Goal: Task Accomplishment & Management: Manage account settings

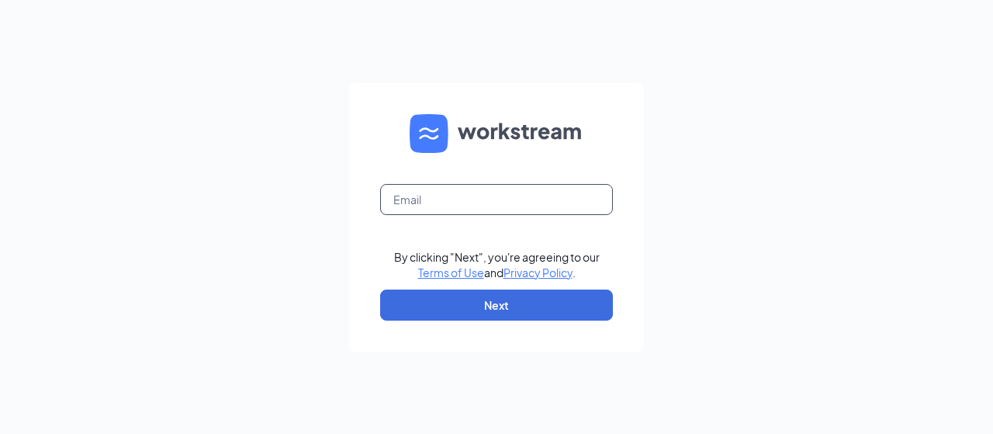
drag, startPoint x: 568, startPoint y: 196, endPoint x: 622, endPoint y: 166, distance: 61.8
click at [568, 196] on input "text" at bounding box center [496, 199] width 233 height 31
type input "wendys54@calhounmc.com"
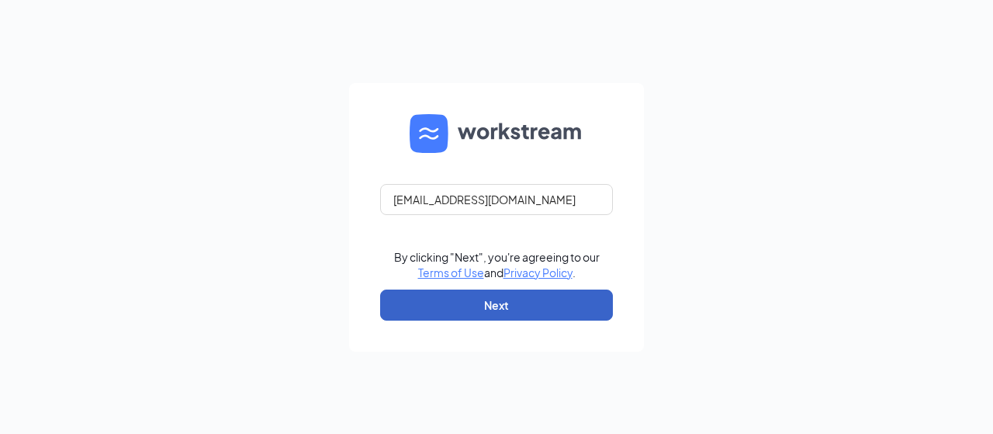
click at [506, 294] on button "Next" at bounding box center [496, 304] width 233 height 31
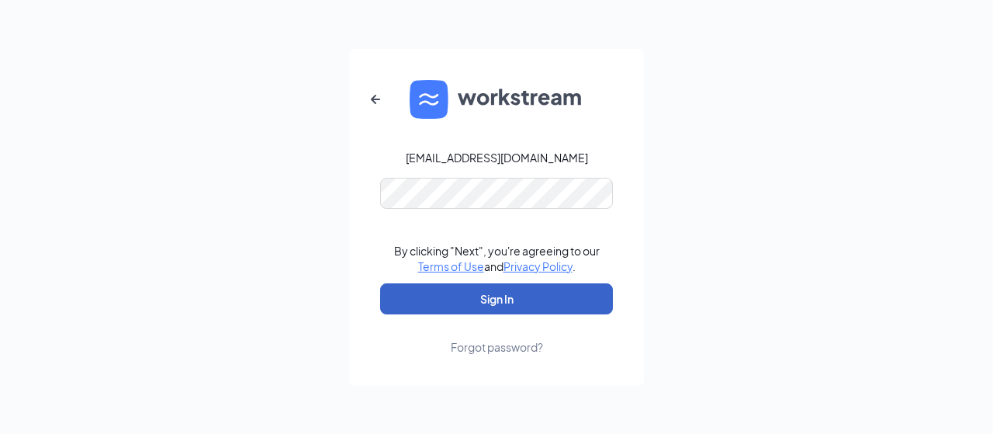
click at [507, 299] on button "Sign In" at bounding box center [496, 298] width 233 height 31
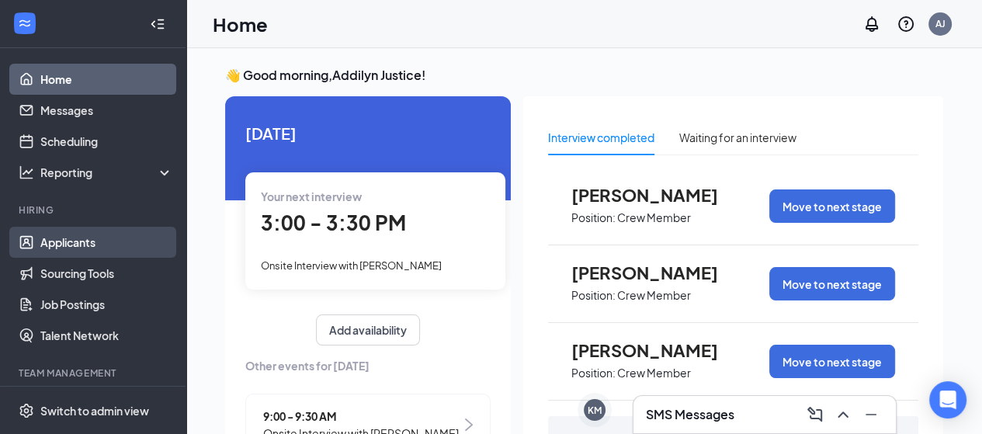
click at [113, 241] on link "Applicants" at bounding box center [106, 242] width 133 height 31
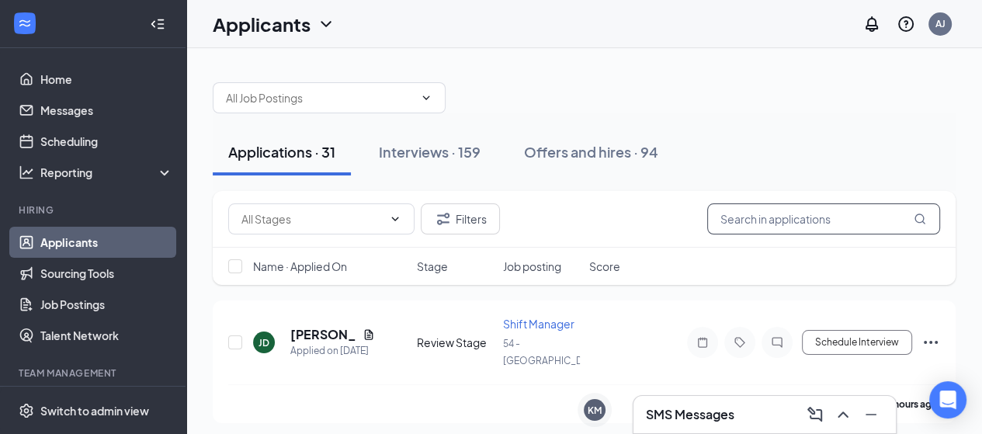
click at [860, 213] on input "text" at bounding box center [823, 218] width 233 height 31
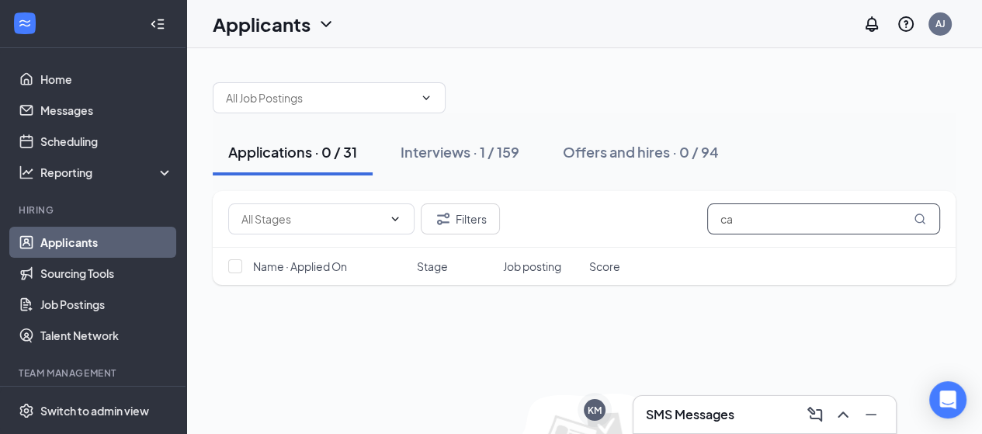
type input "c"
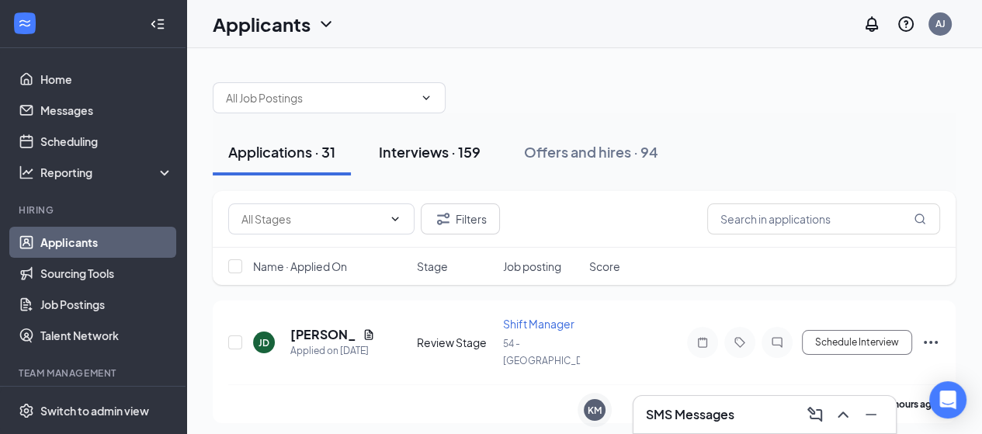
click at [459, 168] on button "Interviews · 159" at bounding box center [429, 152] width 133 height 47
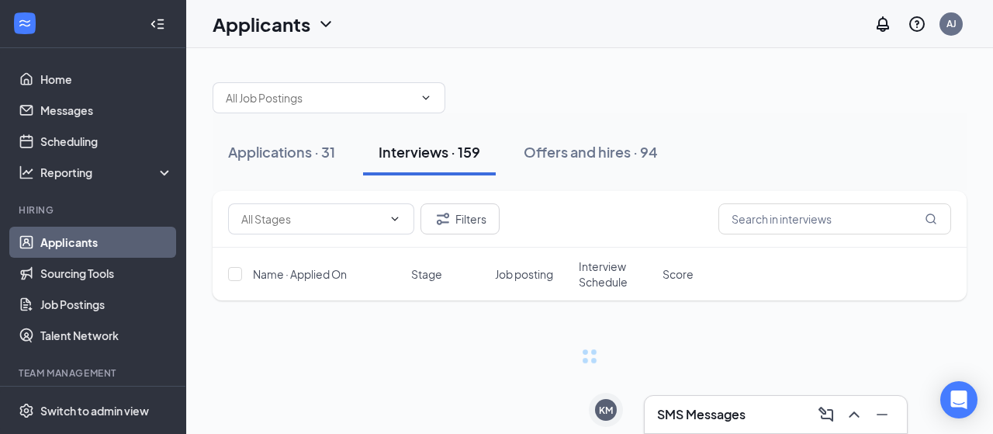
click at [794, 237] on div "Filters" at bounding box center [590, 219] width 754 height 57
click at [808, 223] on input "text" at bounding box center [835, 218] width 233 height 31
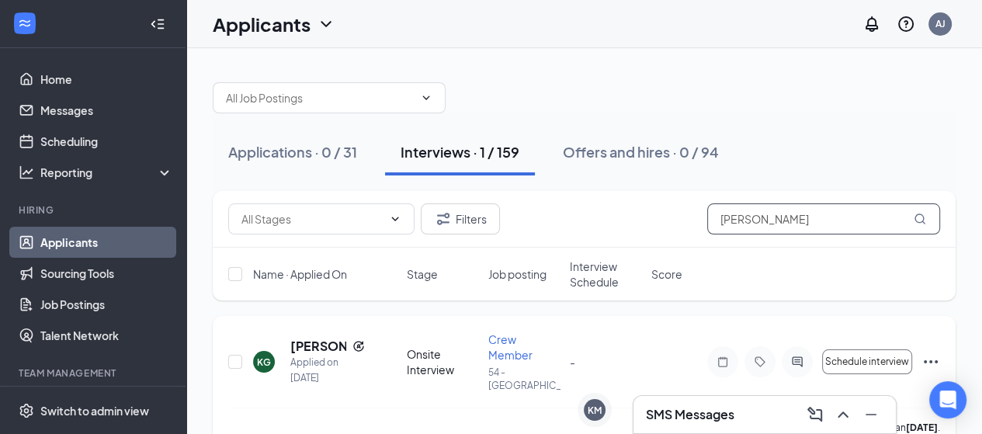
type input "[PERSON_NAME]"
click at [583, 353] on div "-" at bounding box center [606, 361] width 72 height 17
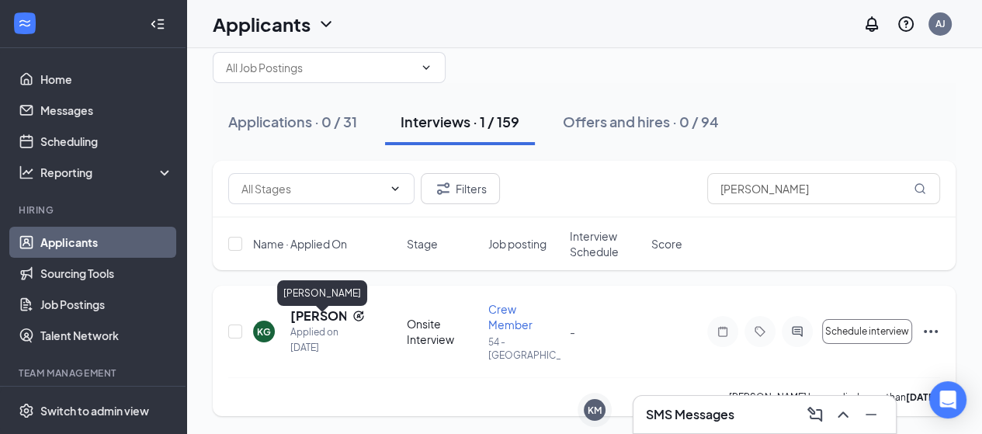
click at [313, 324] on h5 "[PERSON_NAME]" at bounding box center [318, 315] width 56 height 17
click at [313, 327] on body "Home Messages Scheduling Reporting Hiring Applicants Sourcing Tools Job Posting…" at bounding box center [491, 187] width 982 height 434
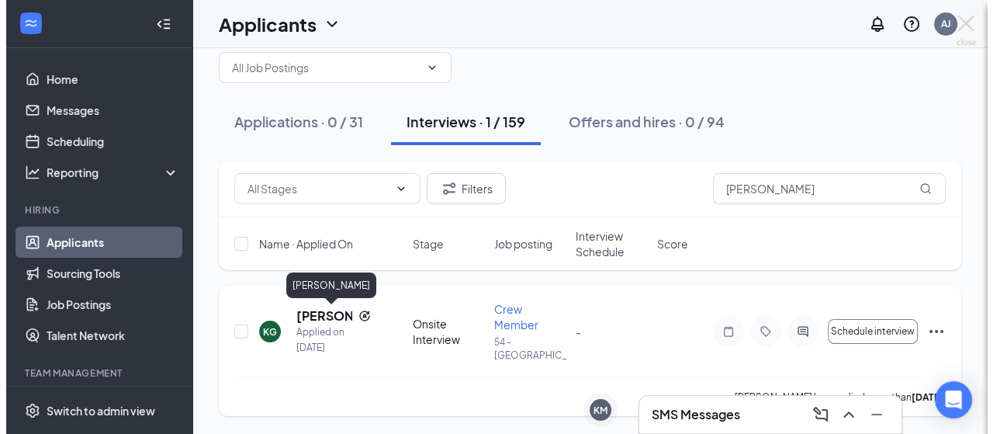
scroll to position [15, 0]
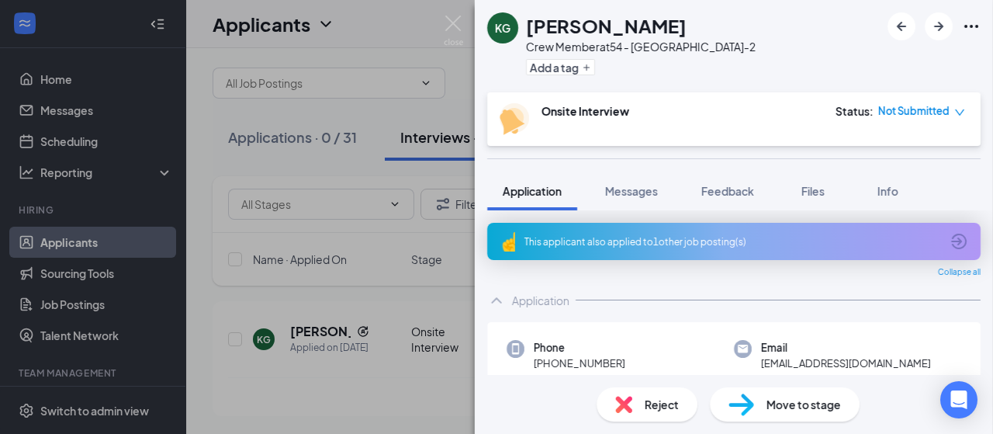
click at [788, 415] on div "Move to stage" at bounding box center [785, 404] width 150 height 34
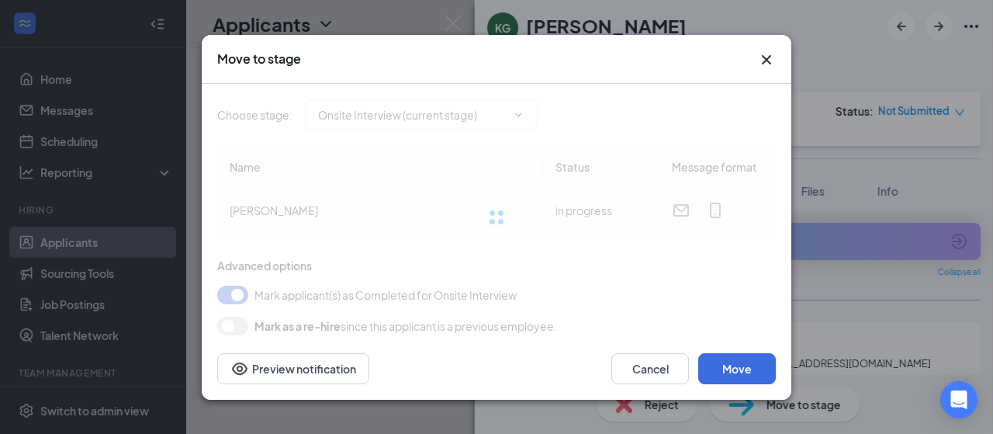
type input "Hiring Complete (final stage)"
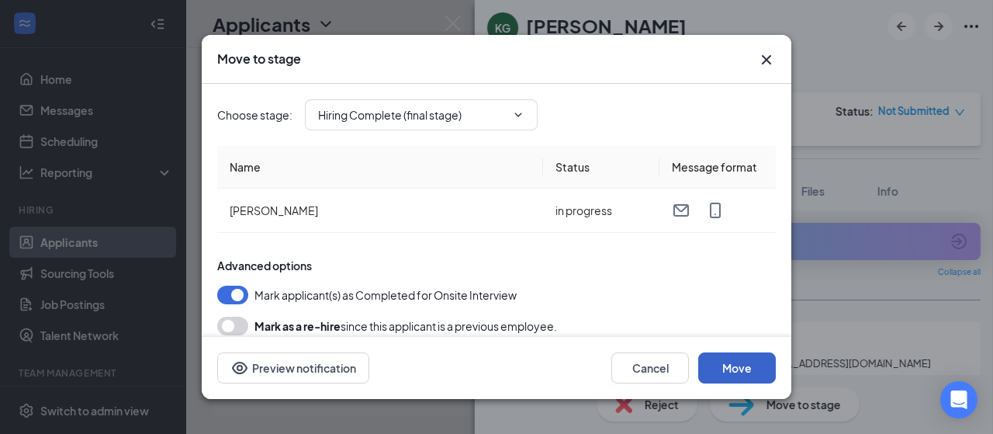
click at [751, 357] on button "Move" at bounding box center [737, 367] width 78 height 31
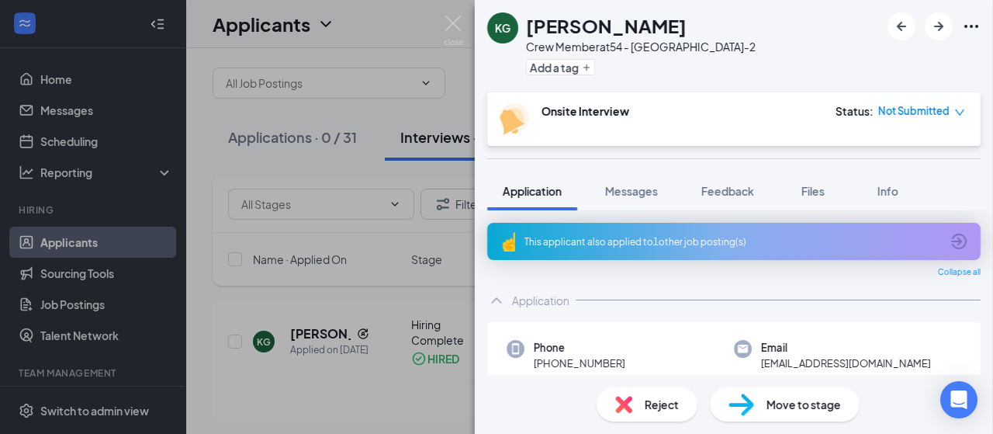
click at [798, 417] on div "Move to stage" at bounding box center [785, 404] width 150 height 34
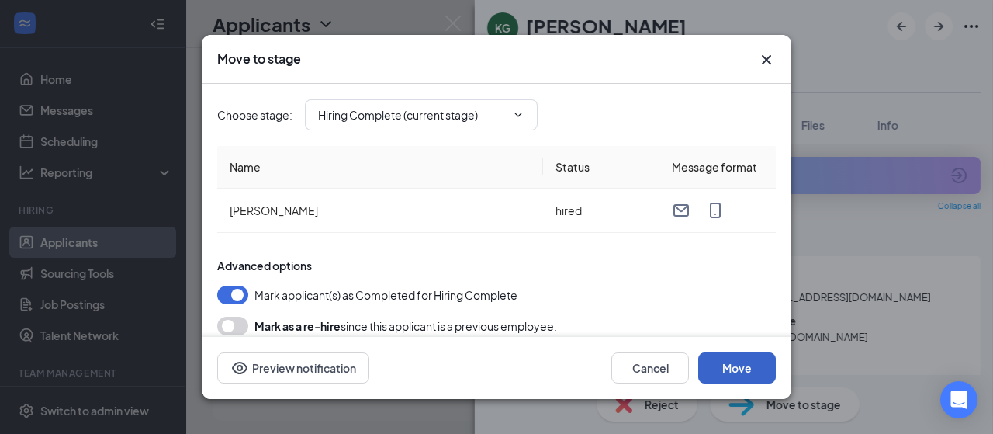
click at [739, 367] on button "Move" at bounding box center [737, 367] width 78 height 31
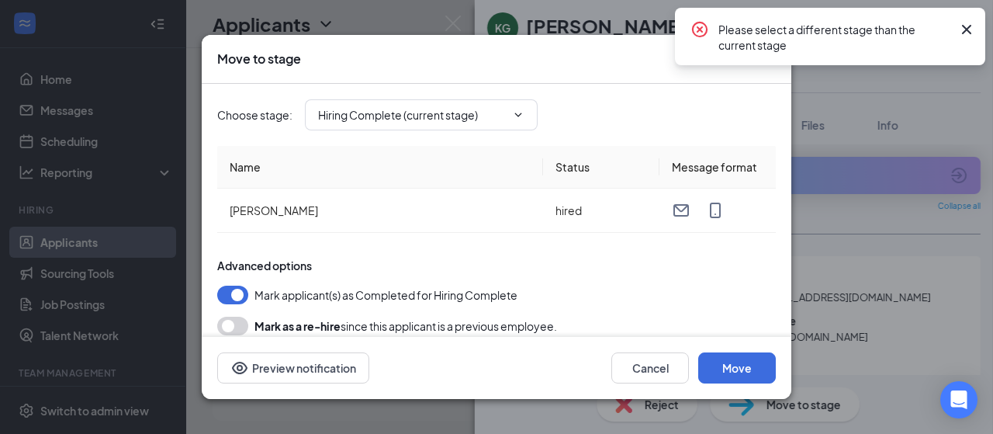
click at [965, 33] on icon "Cross" at bounding box center [967, 29] width 19 height 19
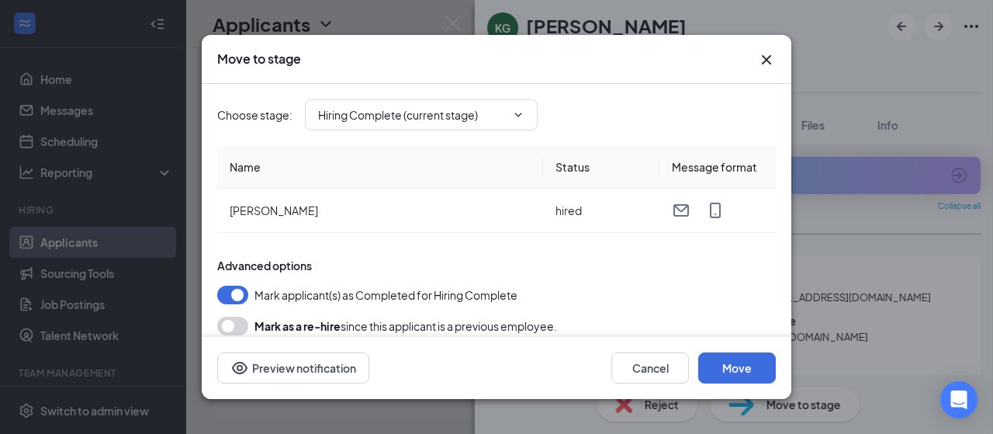
click at [757, 64] on icon "Cross" at bounding box center [766, 59] width 19 height 19
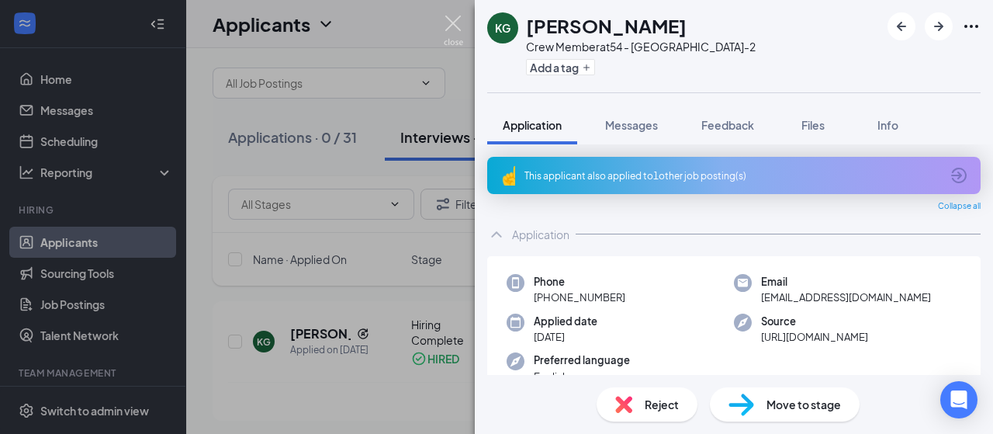
click at [462, 19] on img at bounding box center [453, 31] width 19 height 30
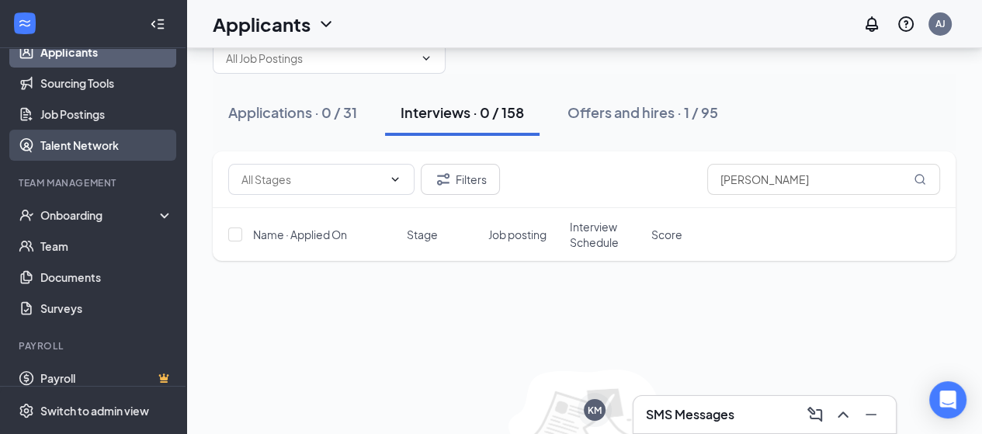
scroll to position [204, 0]
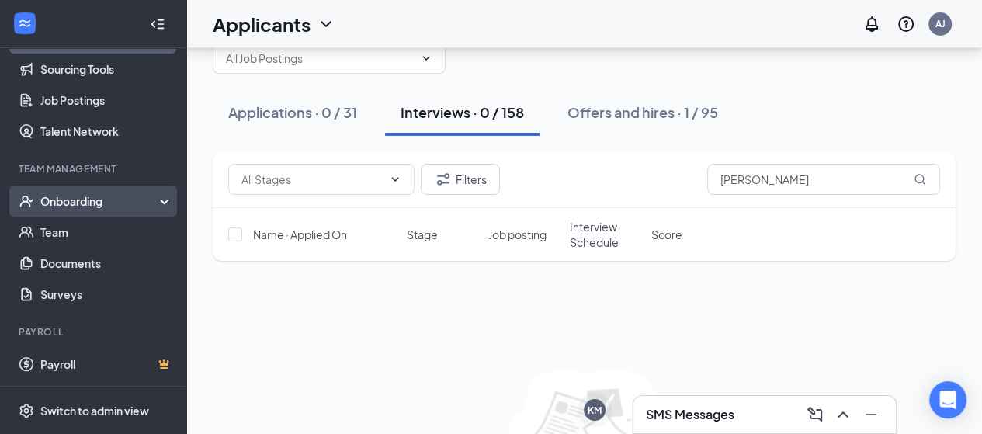
click at [81, 197] on div "Onboarding" at bounding box center [99, 201] width 119 height 16
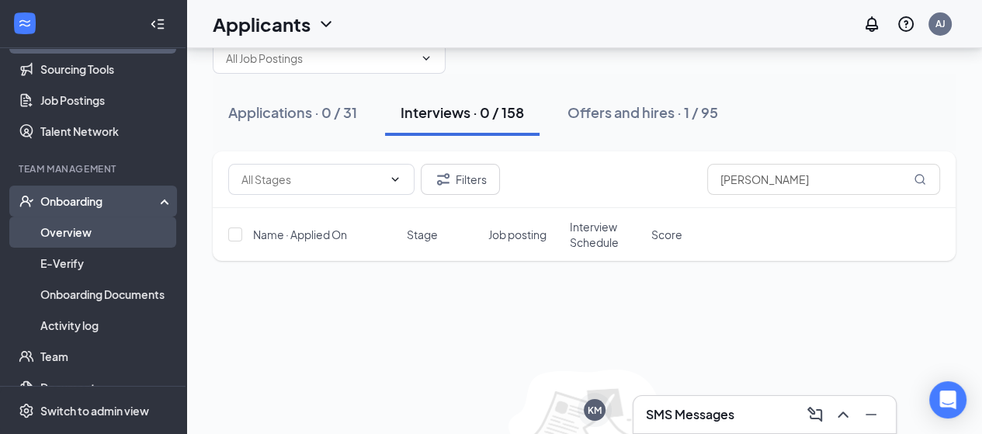
click at [108, 235] on link "Overview" at bounding box center [106, 231] width 133 height 31
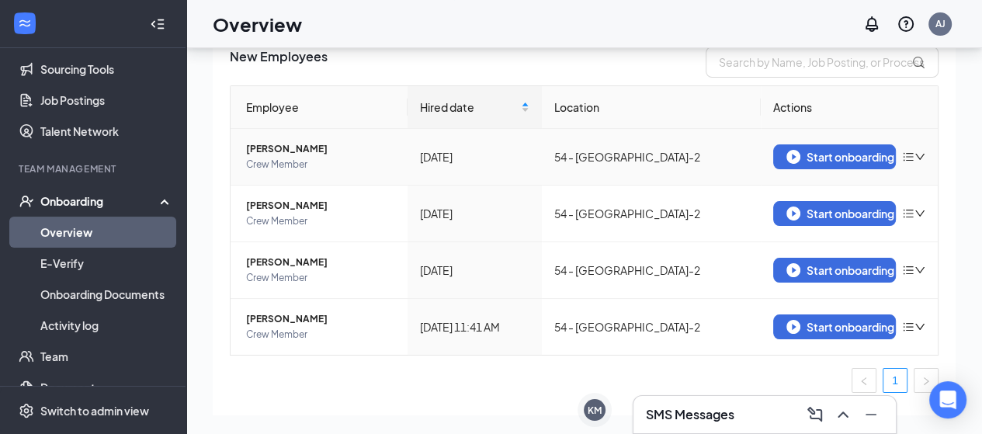
scroll to position [106, 0]
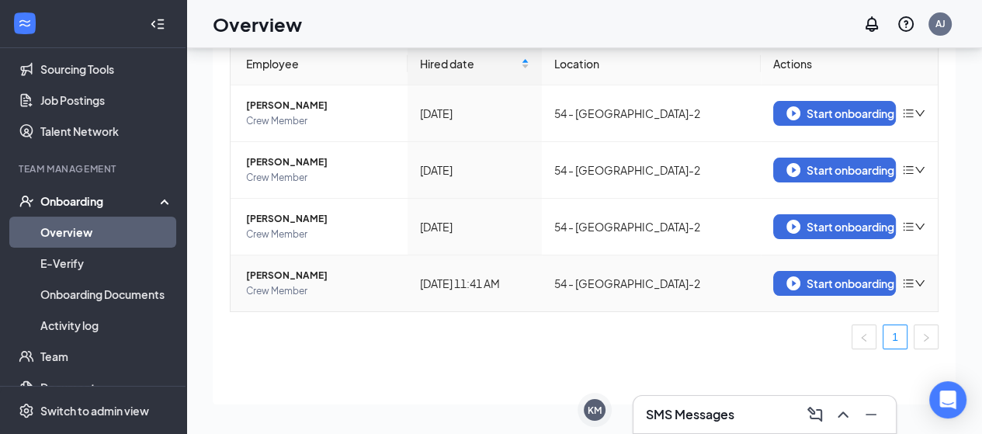
click at [333, 285] on span "Crew Member" at bounding box center [320, 291] width 149 height 16
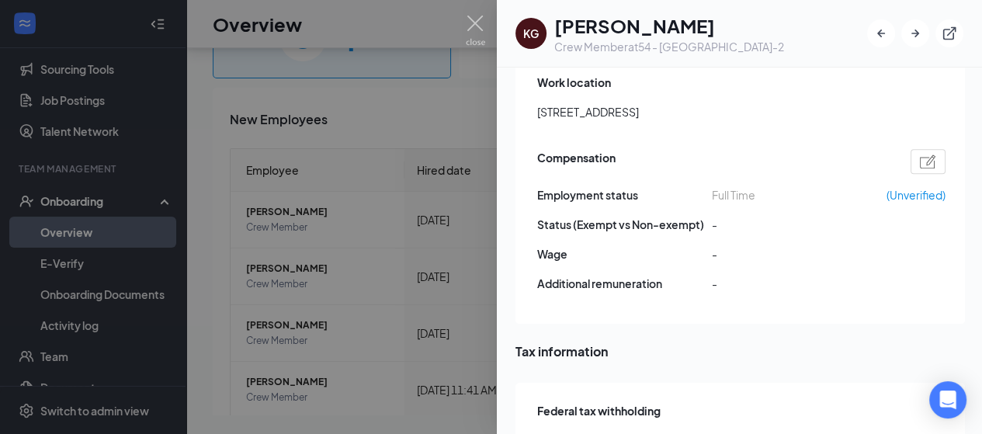
scroll to position [1164, 0]
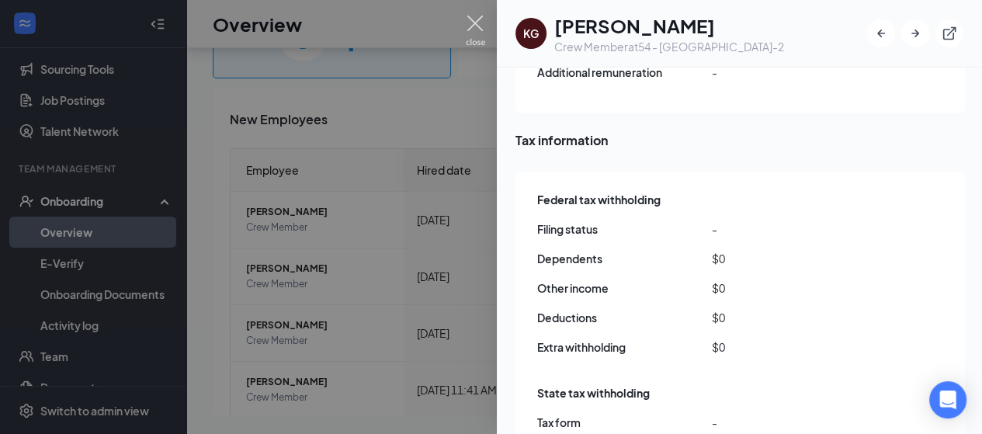
click at [475, 30] on img at bounding box center [475, 31] width 19 height 30
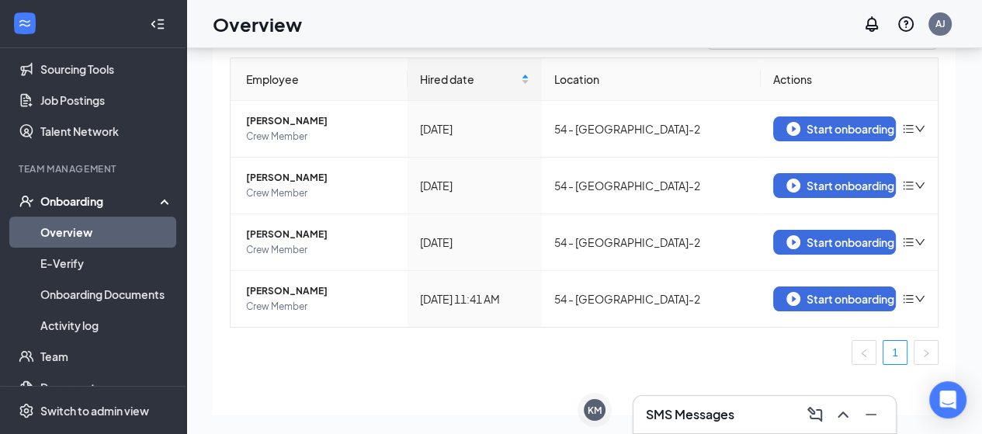
scroll to position [106, 0]
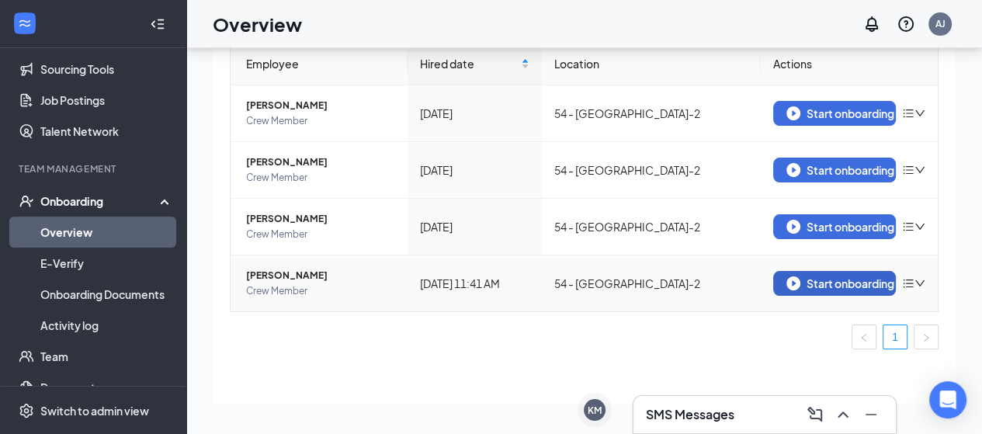
click at [850, 289] on button "Start onboarding" at bounding box center [834, 283] width 123 height 25
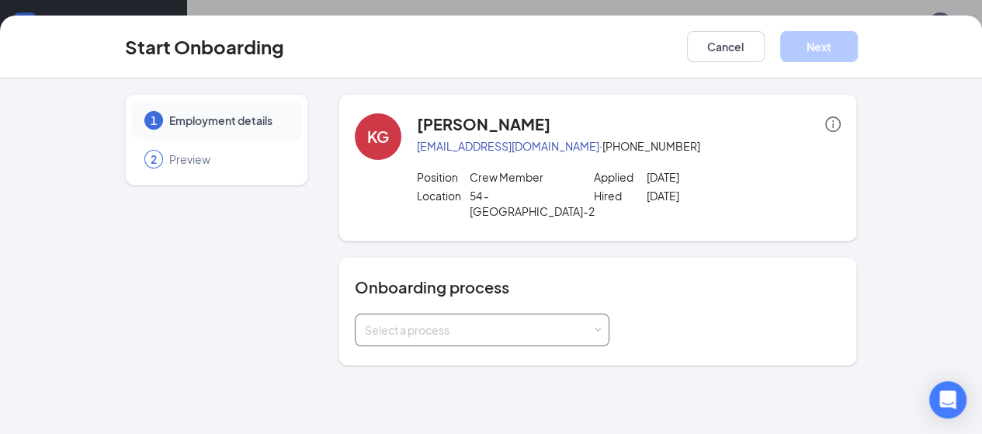
click at [403, 322] on div "Select a process" at bounding box center [478, 330] width 227 height 16
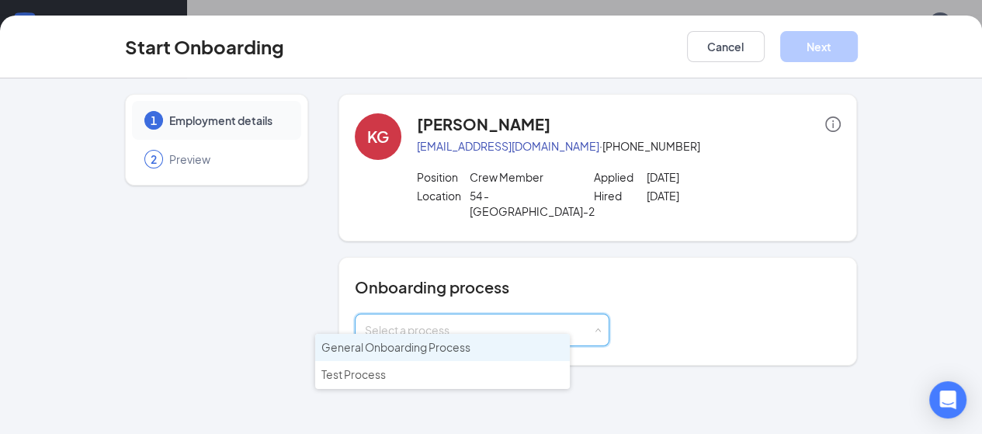
click at [366, 342] on span "General Onboarding Process" at bounding box center [395, 347] width 149 height 14
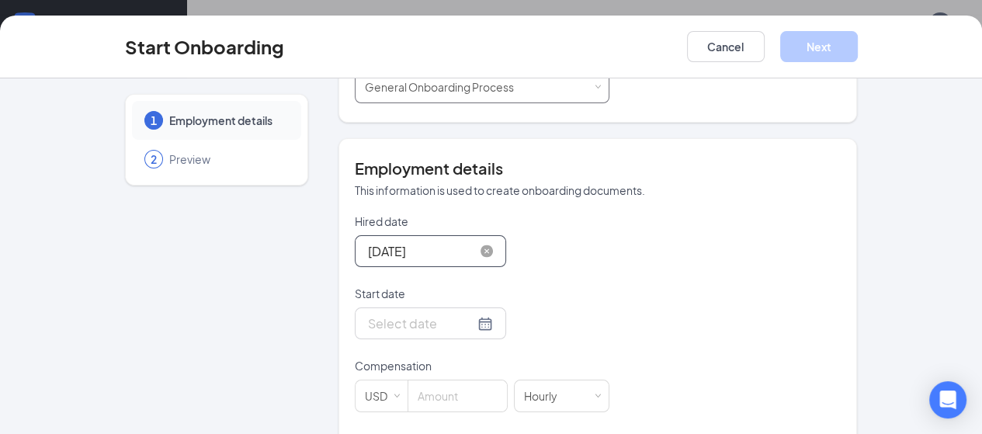
scroll to position [311, 0]
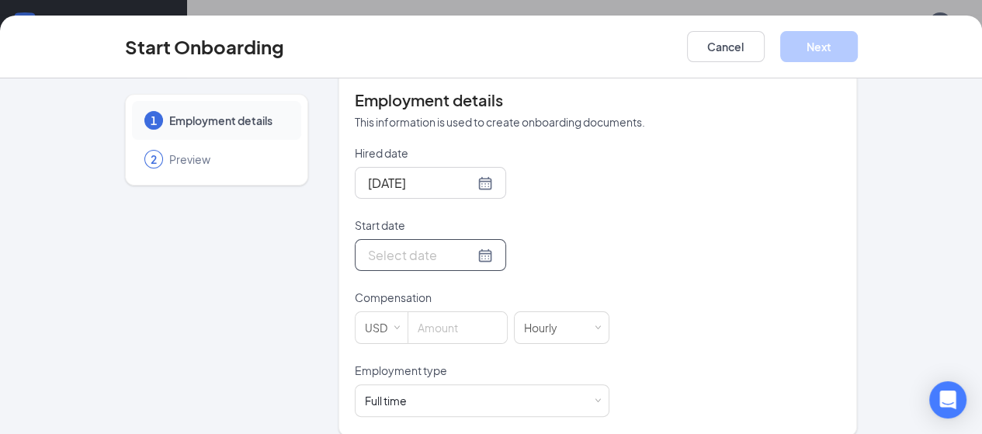
click at [431, 245] on div at bounding box center [430, 254] width 125 height 19
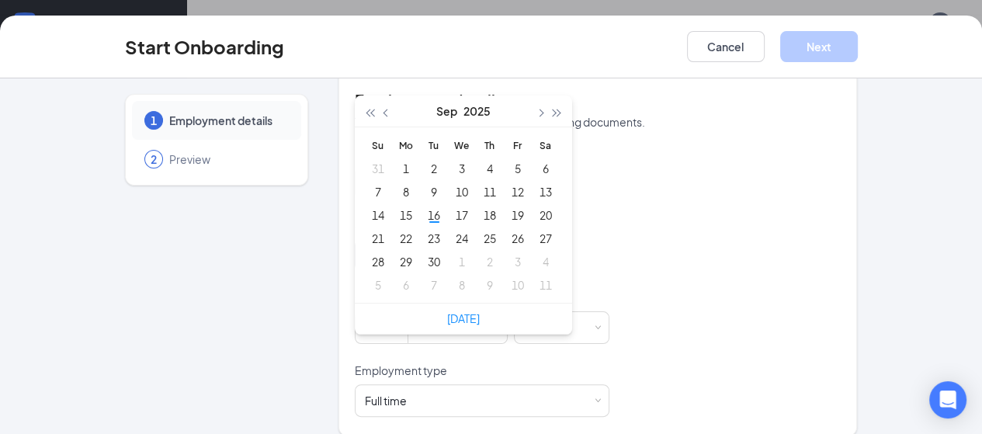
type input "[DATE]"
click at [536, 206] on div "20" at bounding box center [545, 215] width 19 height 19
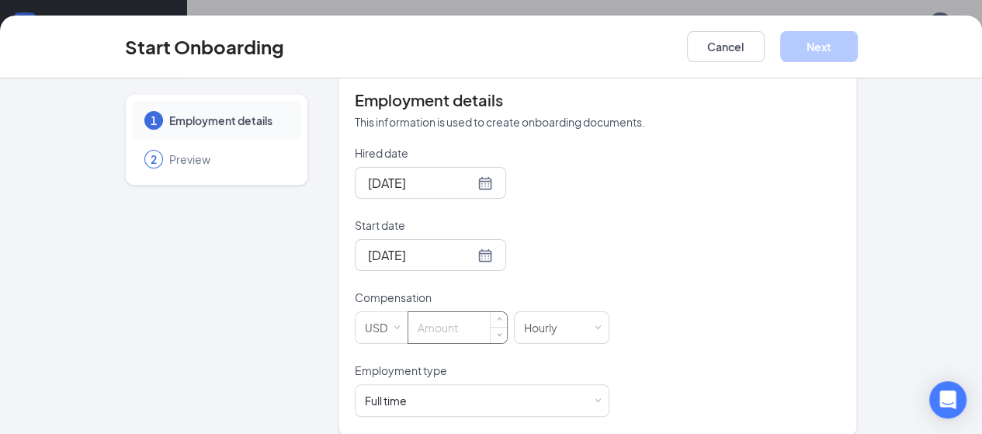
click at [410, 312] on input at bounding box center [457, 327] width 99 height 31
type input "12"
click at [857, 47] on button "Next" at bounding box center [819, 46] width 78 height 31
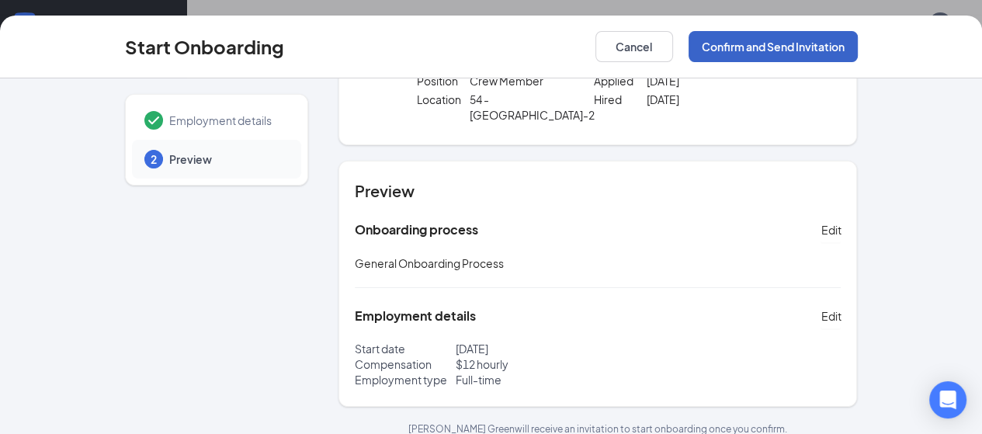
click at [839, 41] on button "Confirm and Send Invitation" at bounding box center [772, 46] width 169 height 31
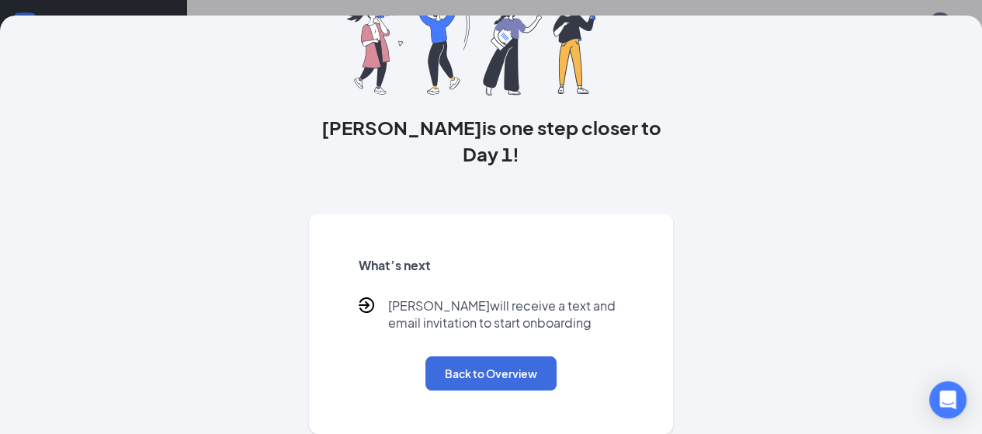
scroll to position [125, 0]
click at [527, 372] on button "Back to Overview" at bounding box center [490, 373] width 131 height 34
